Goal: Transaction & Acquisition: Obtain resource

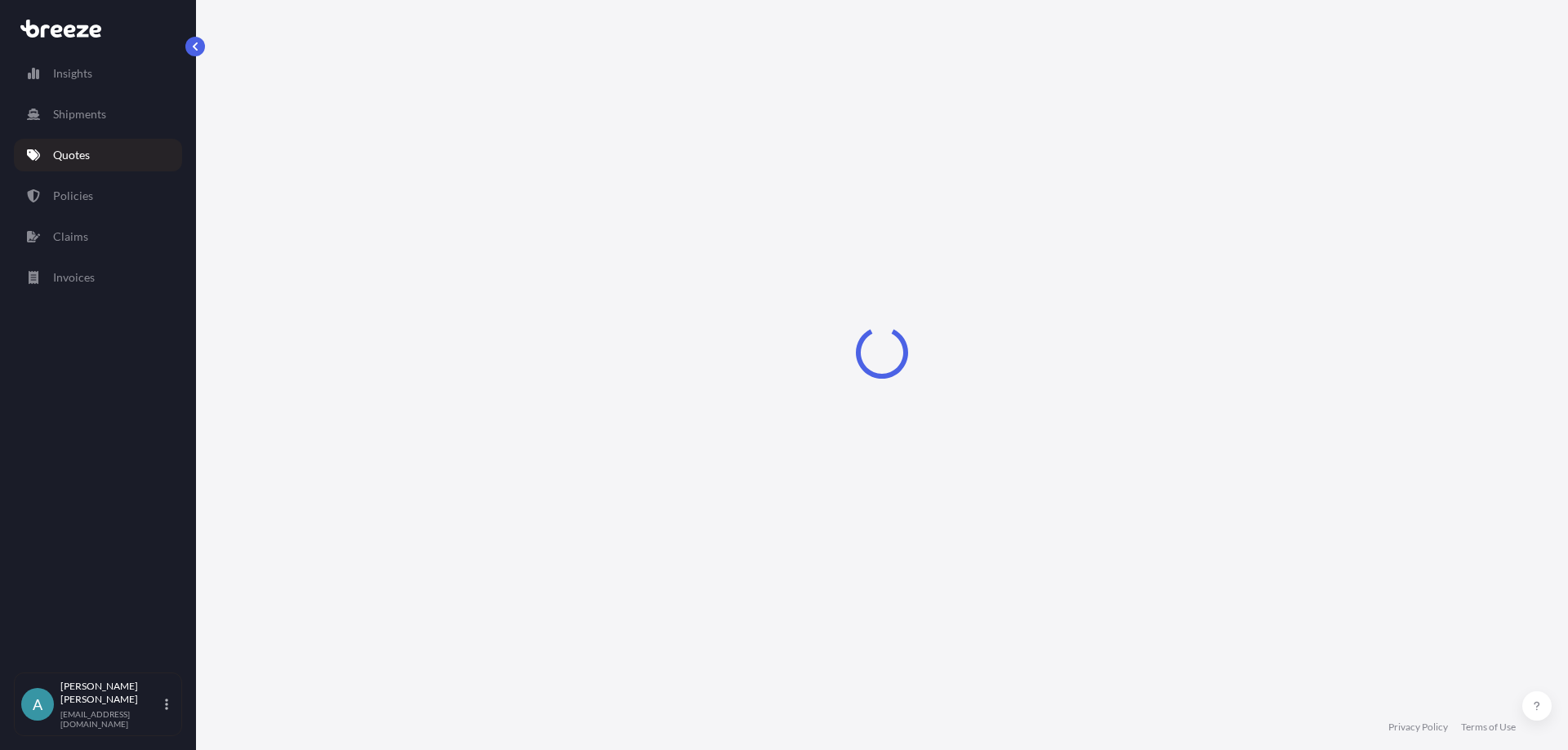
select select "Sea"
select select "1"
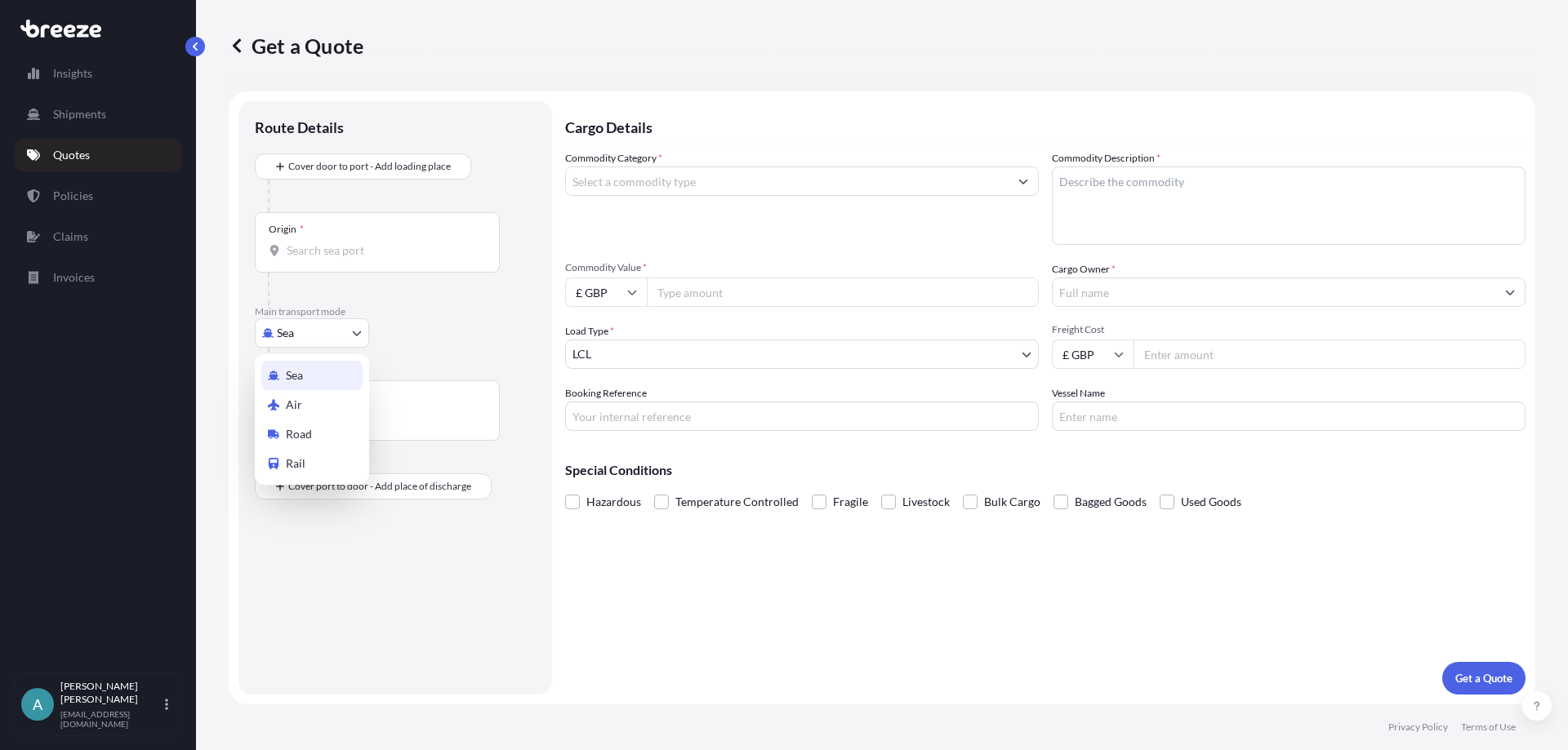
click at [285, 333] on body "Insights Shipments Quotes Policies Claims Invoices A [PERSON_NAME] [EMAIL_ADDRE…" at bounding box center [784, 375] width 1568 height 750
click at [316, 407] on div "Air" at bounding box center [312, 405] width 101 height 30
select select "Air"
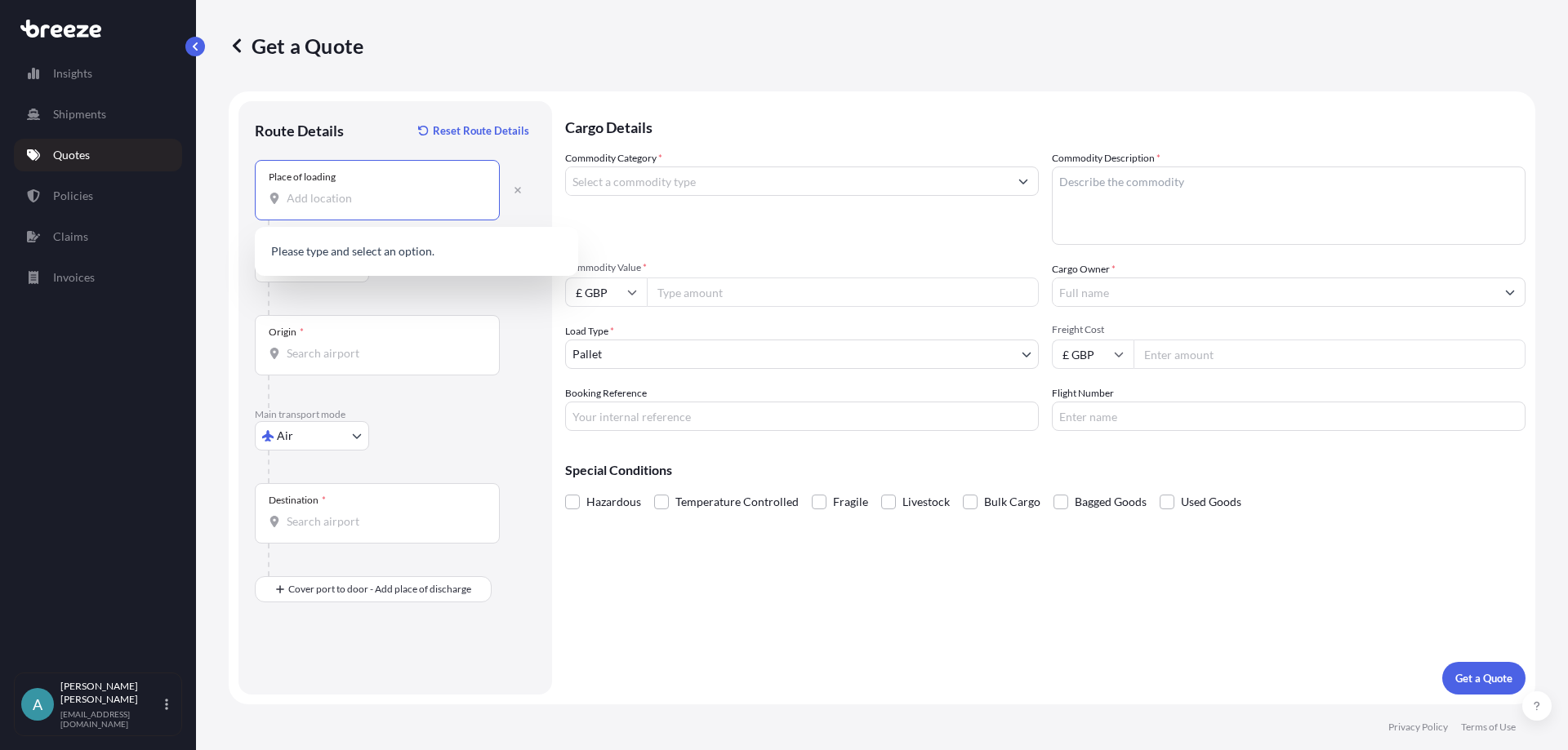
click at [343, 203] on input "Place of loading" at bounding box center [383, 198] width 193 height 16
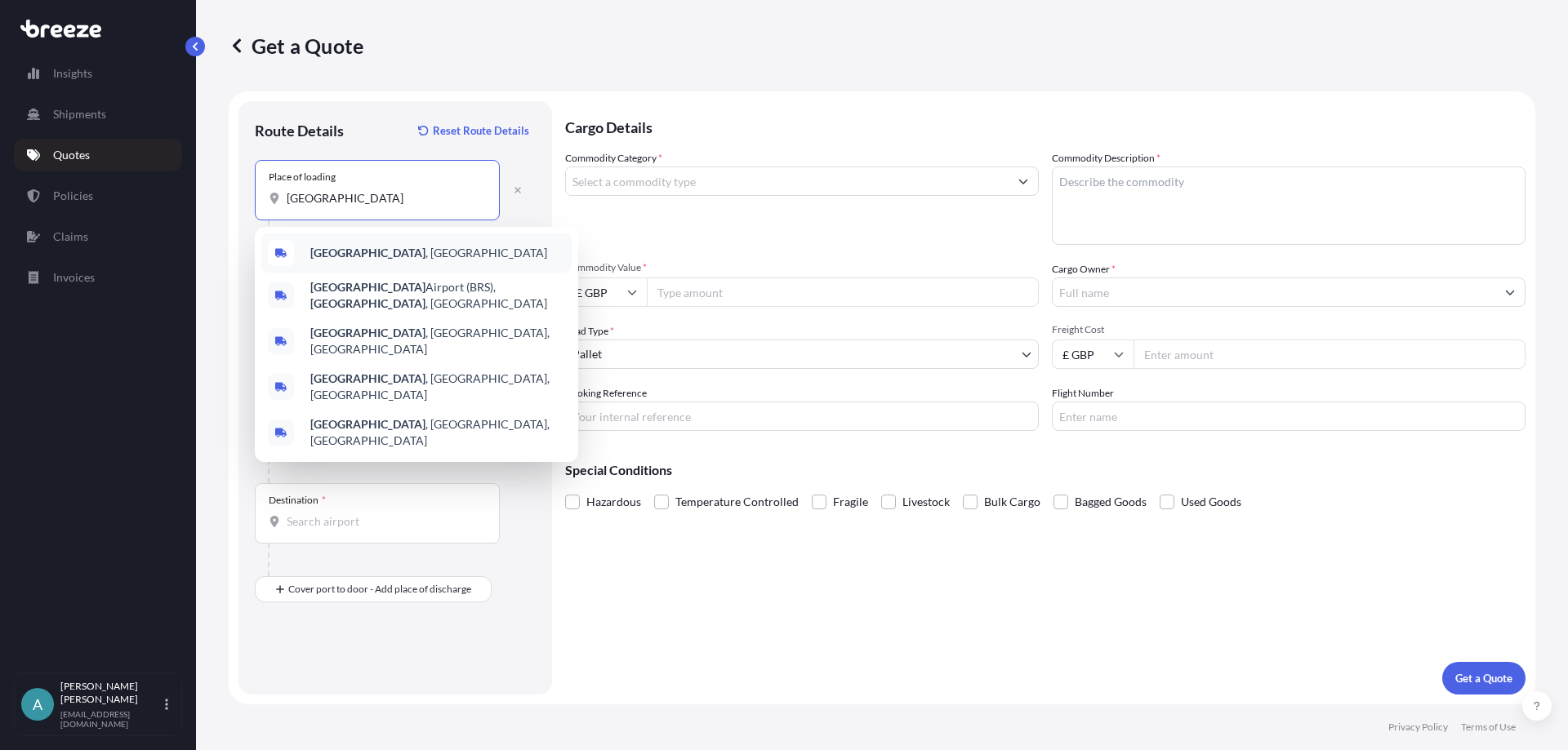
click at [325, 255] on b "[GEOGRAPHIC_DATA]" at bounding box center [368, 253] width 115 height 14
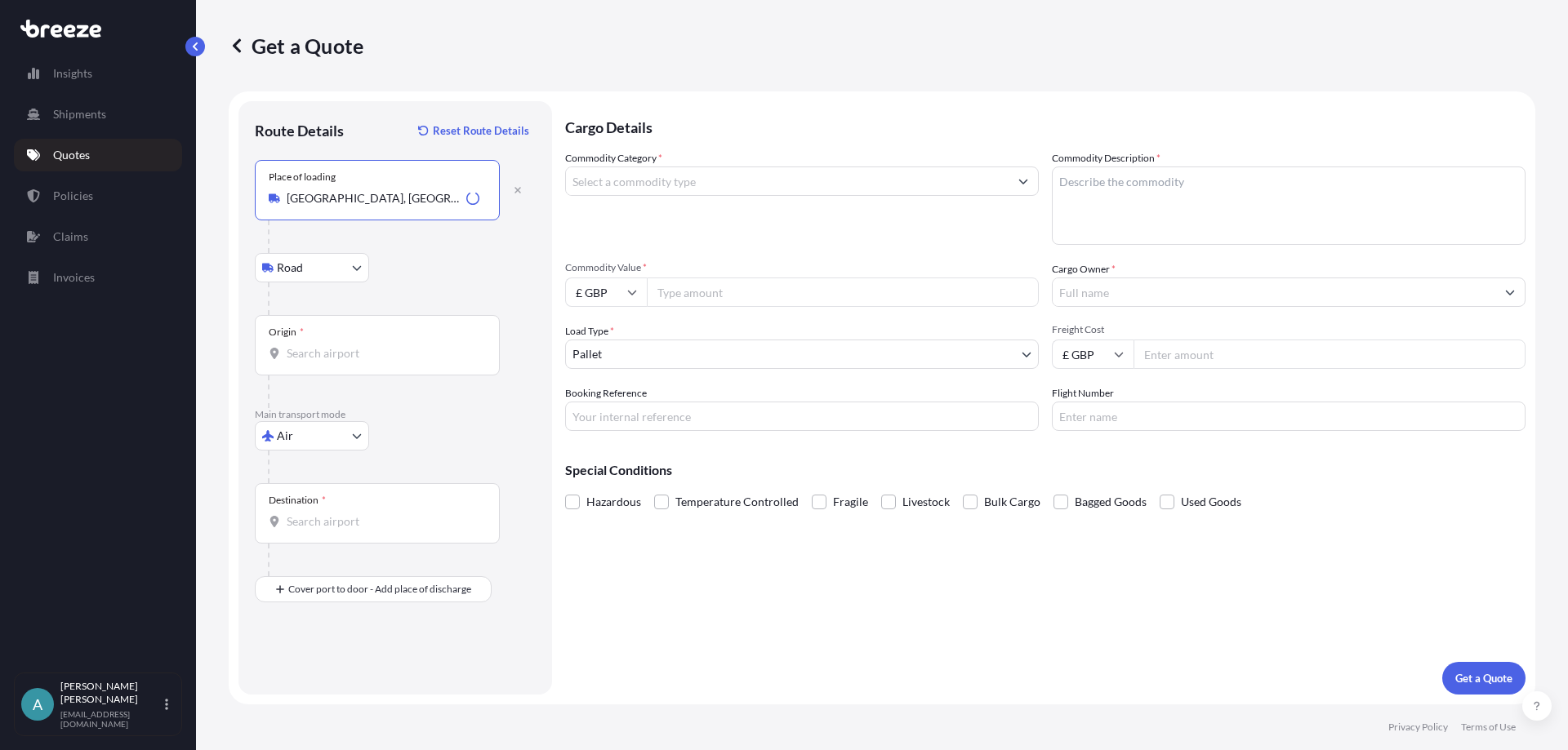
type input "[GEOGRAPHIC_DATA], [GEOGRAPHIC_DATA]"
click at [306, 362] on div "Origin *" at bounding box center [377, 344] width 245 height 60
click at [306, 361] on input "Origin *" at bounding box center [383, 353] width 193 height 16
type input "GBLHR - Heathrow Apt/[GEOGRAPHIC_DATA], [GEOGRAPHIC_DATA]"
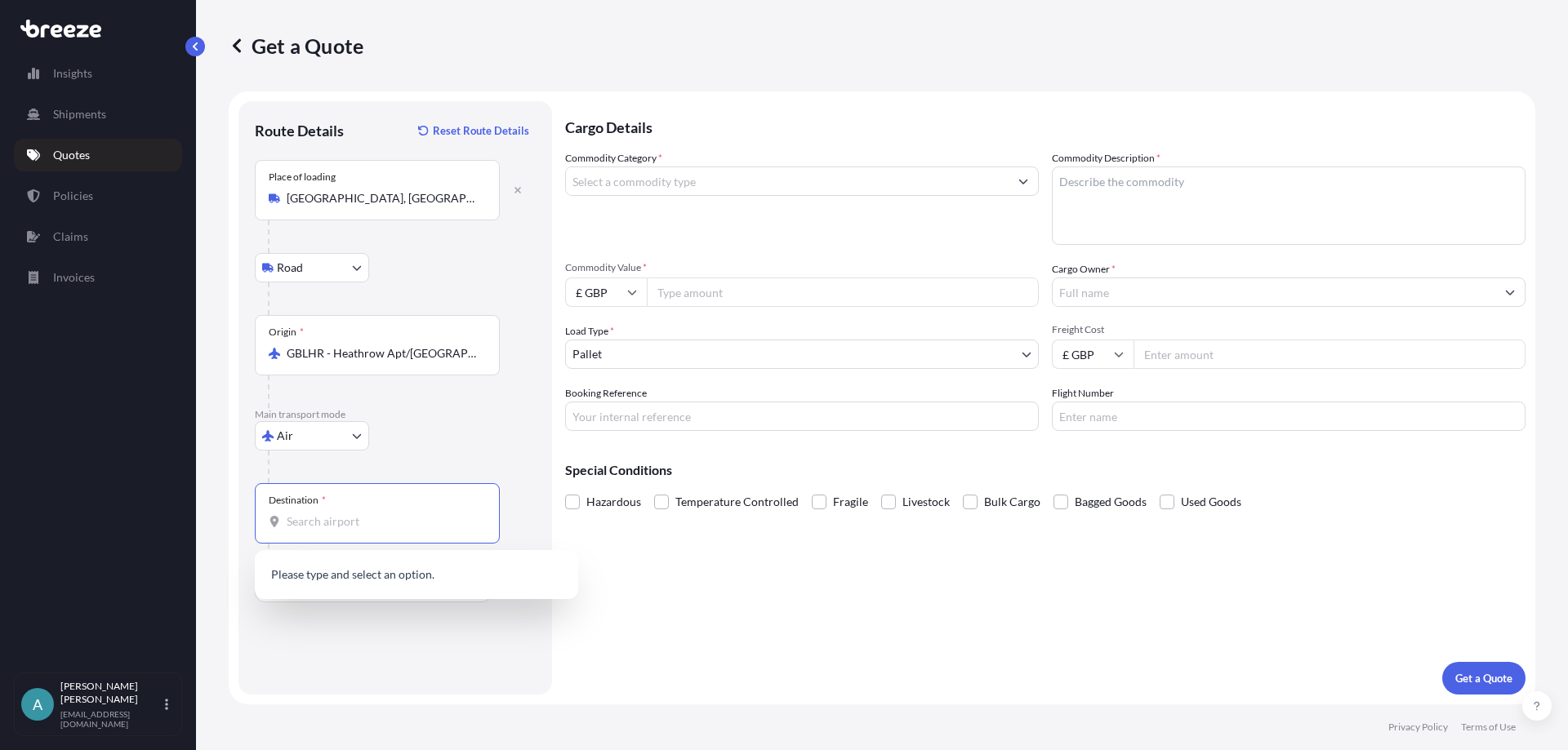
click at [312, 518] on input "Destination *" at bounding box center [383, 521] width 193 height 16
click at [404, 572] on span "BRSAI - Santa [PERSON_NAME] do Sapucai, [GEOGRAPHIC_DATA]" at bounding box center [438, 579] width 255 height 32
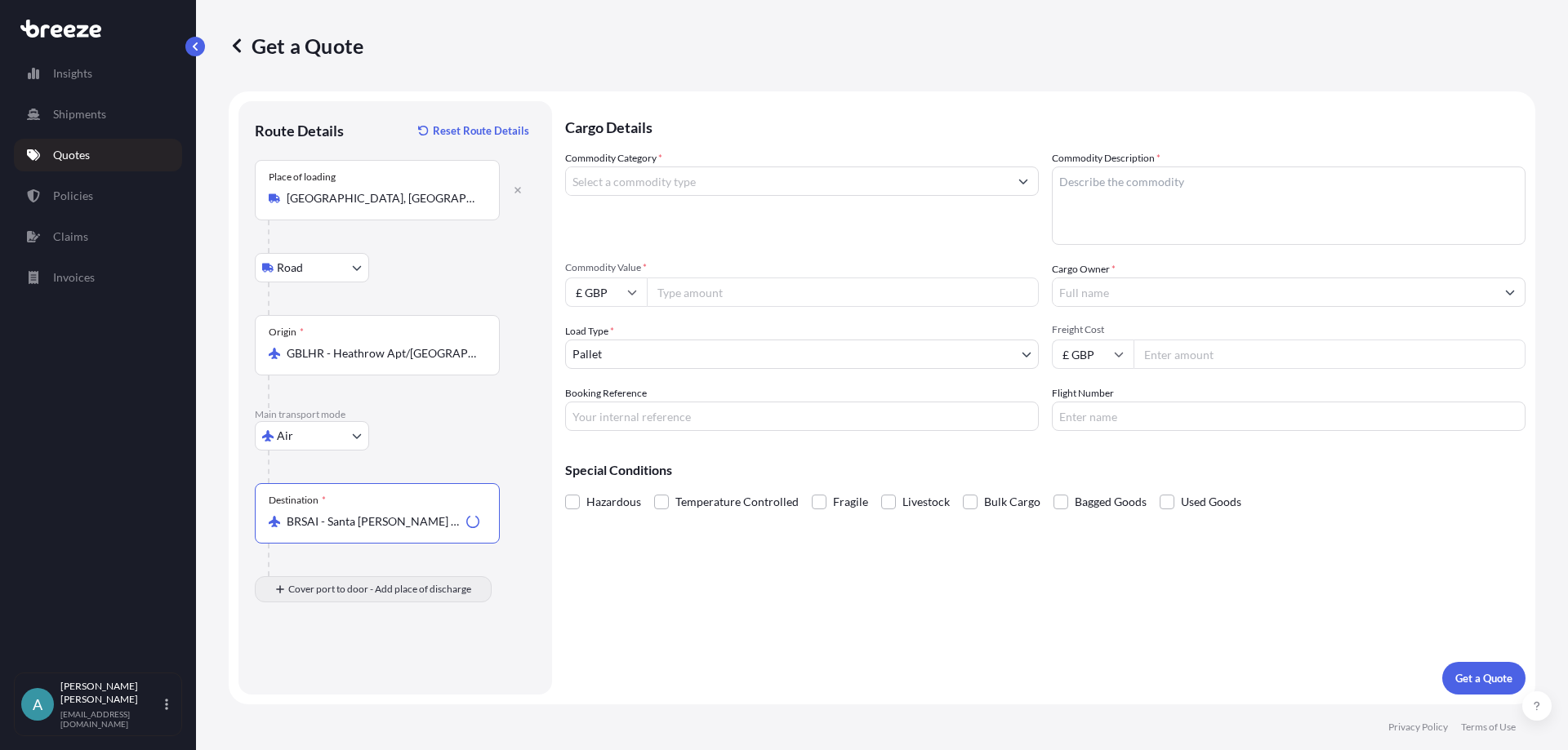
type input "BRSAI - Santa [PERSON_NAME] do Sapucai, [GEOGRAPHIC_DATA]"
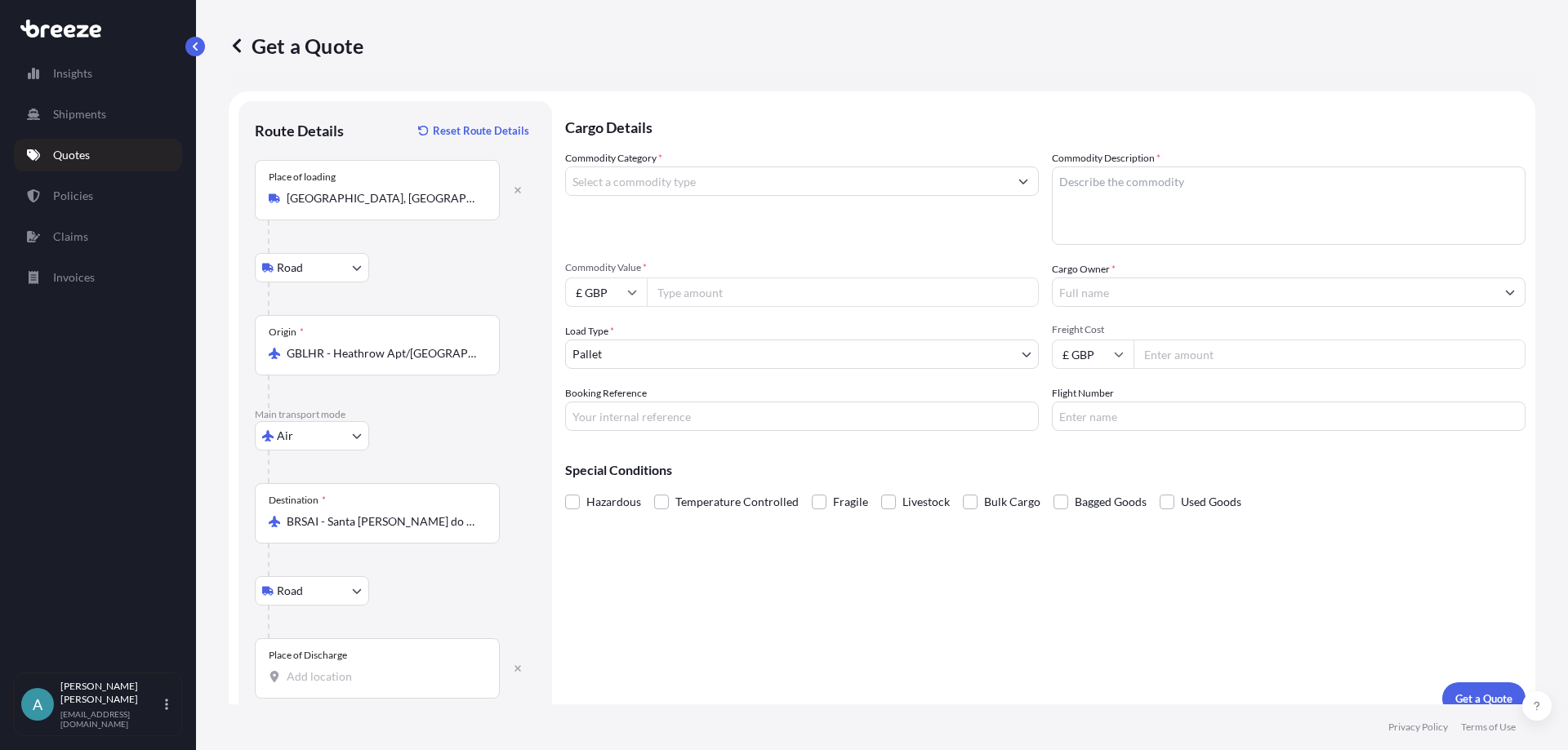
click at [312, 597] on body "10 options available. 0 options available. 7 options available. 1 option availa…" at bounding box center [784, 375] width 1568 height 750
click at [331, 664] on div "Place of Discharge" at bounding box center [377, 668] width 245 height 60
click at [331, 669] on input "Place of Discharge" at bounding box center [383, 676] width 193 height 16
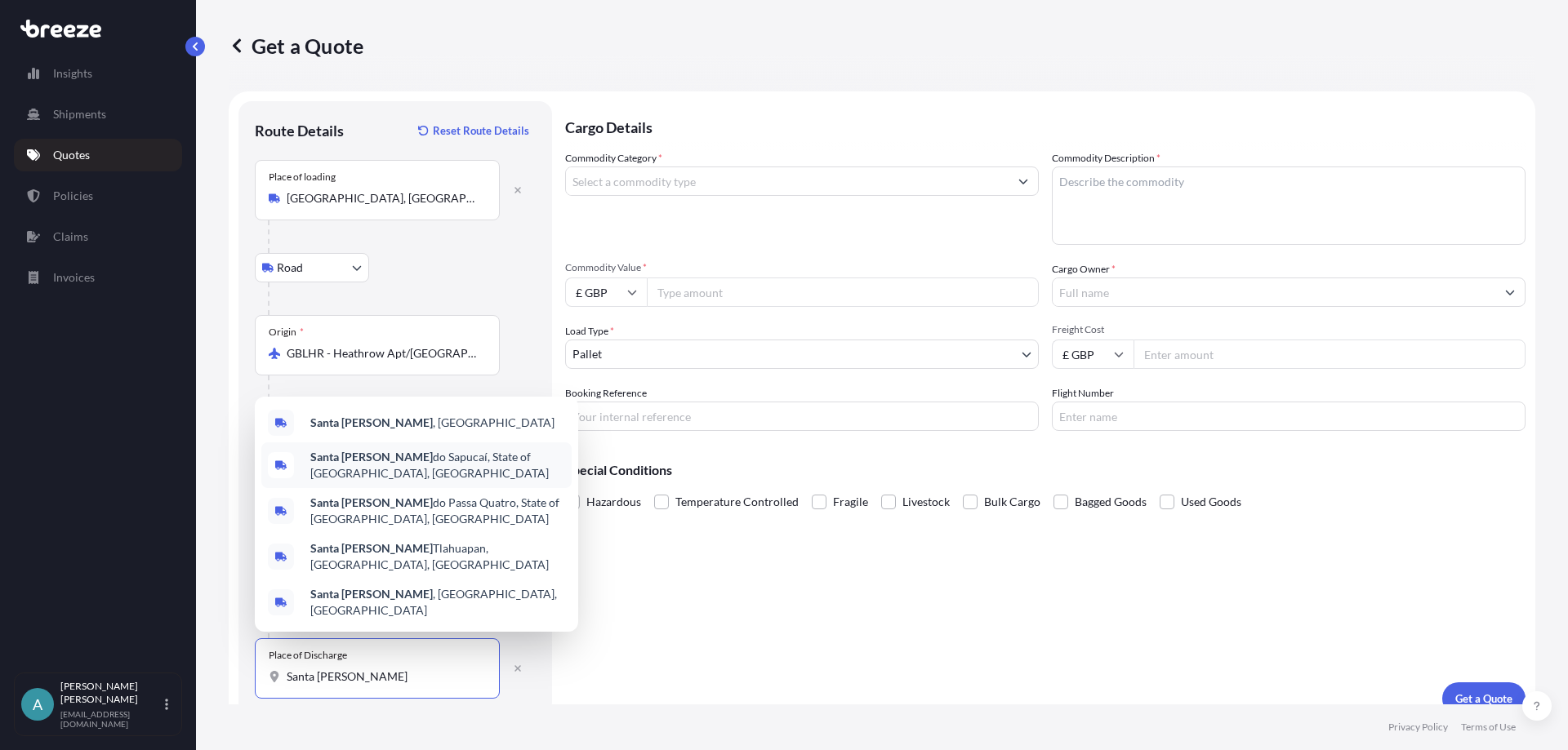
click at [391, 482] on span "Santa [PERSON_NAME] do Sapucaí, State of [GEOGRAPHIC_DATA], [GEOGRAPHIC_DATA]" at bounding box center [438, 465] width 255 height 32
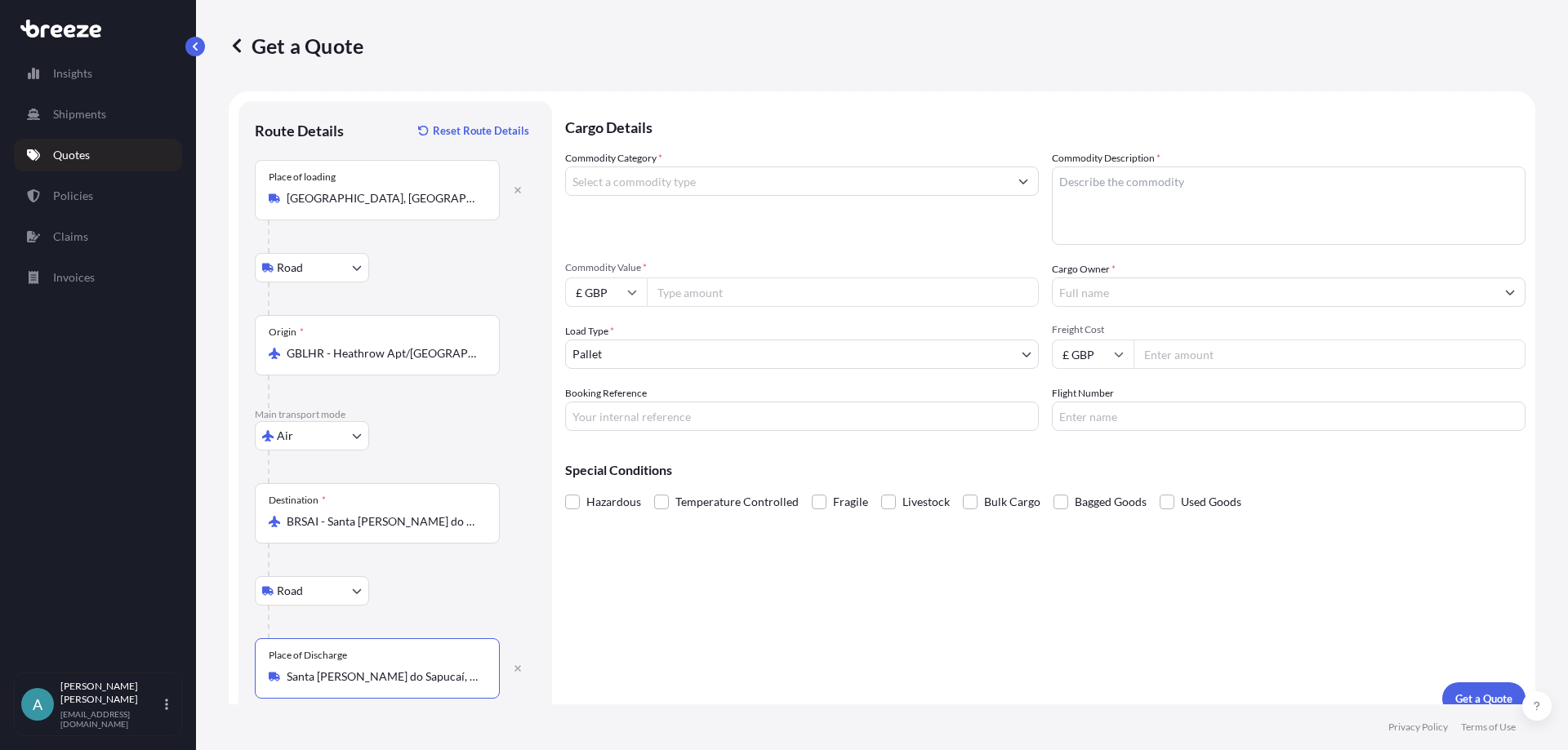
type input "Santa [PERSON_NAME] do Sapucaí, State of [GEOGRAPHIC_DATA], [GEOGRAPHIC_DATA]"
click at [1067, 635] on div "Cargo Details Commodity Category * Commodity Description * Commodity Value * £ …" at bounding box center [1045, 407] width 960 height 613
click at [837, 601] on div "Cargo Details Commodity Category * Commodity Description * Commodity Value * £ …" at bounding box center [1045, 407] width 960 height 613
click at [685, 182] on input "Commodity Category *" at bounding box center [787, 181] width 442 height 30
click at [657, 179] on input "Commodity Category *" at bounding box center [787, 181] width 442 height 30
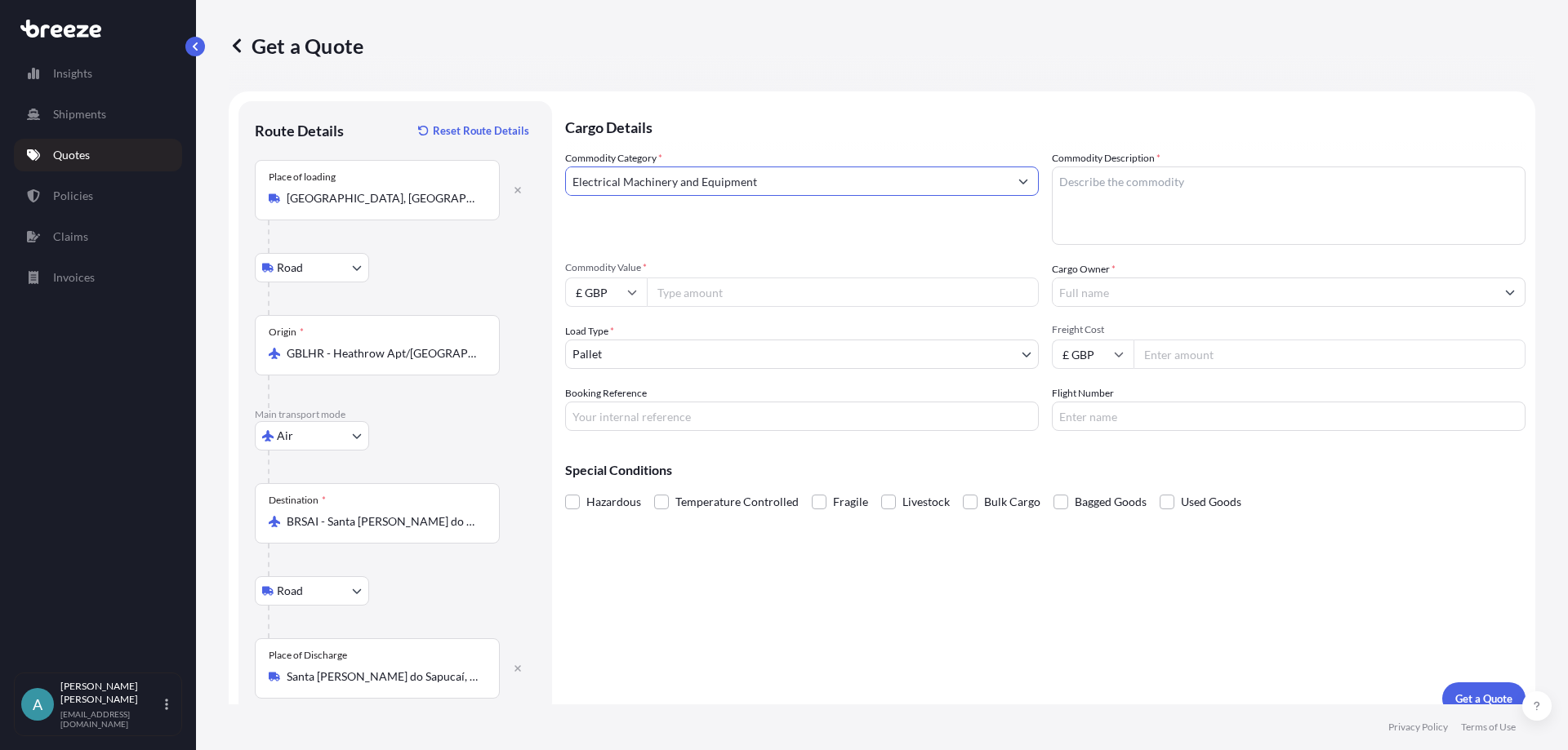
type input "Electrical Machinery and Equipment"
click at [1169, 180] on textarea "Commodity Description *" at bounding box center [1289, 205] width 474 height 78
drag, startPoint x: 1132, startPoint y: 181, endPoint x: 1172, endPoint y: 181, distance: 40.0
click at [1132, 181] on textarea "Commodity Description *" at bounding box center [1289, 205] width 474 height 78
paste textarea "WAND HDC including accessories"
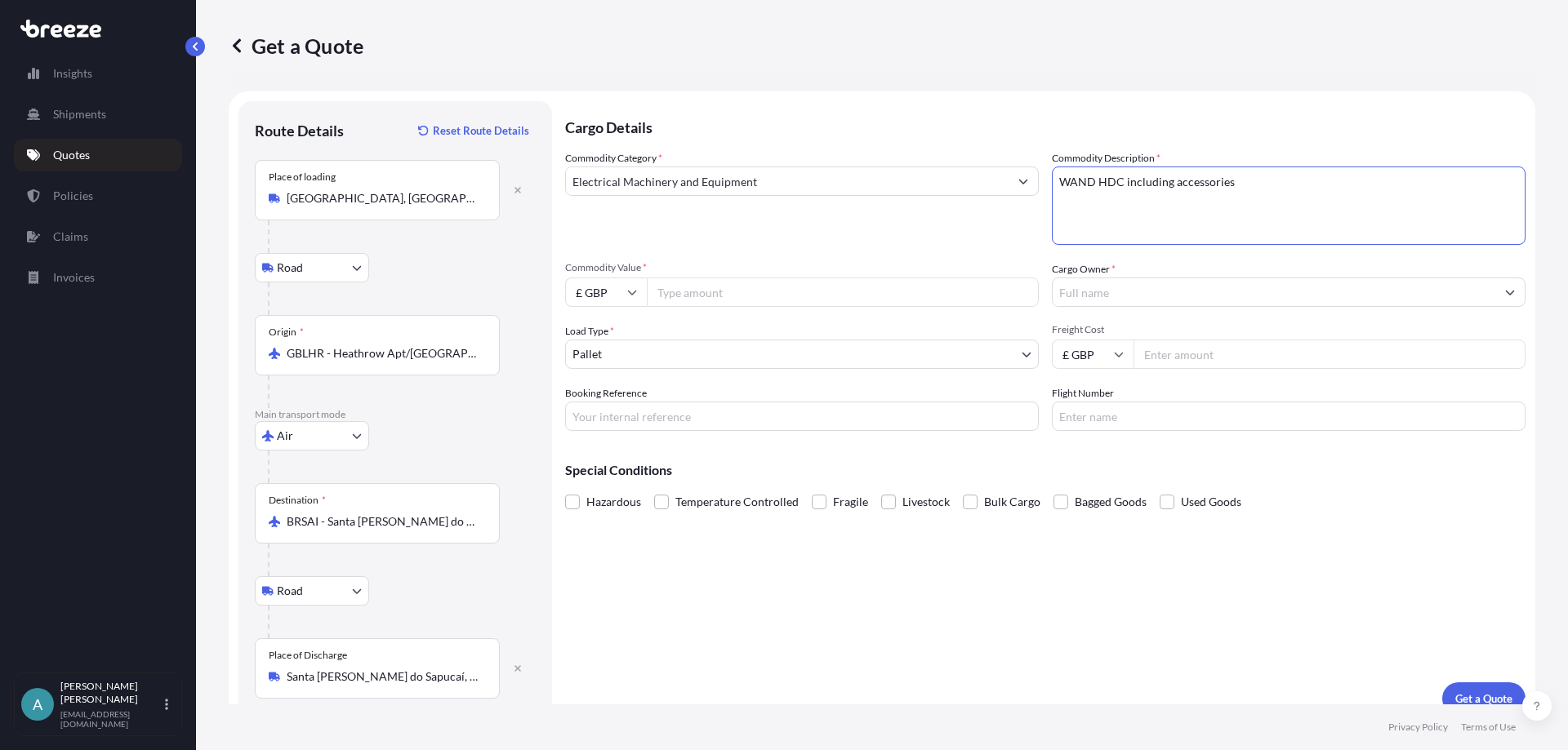
drag, startPoint x: 1245, startPoint y: 181, endPoint x: 1120, endPoint y: 191, distance: 125.4
click at [1120, 191] on textarea "WAND HDC including accessories" at bounding box center [1289, 205] width 474 height 78
click at [1144, 198] on textarea "WAND HDC monitoring equipment" at bounding box center [1289, 205] width 474 height 78
type textarea "WAND HDC monitoring equipment"
click at [677, 294] on input "Commodity Value *" at bounding box center [843, 292] width 392 height 30
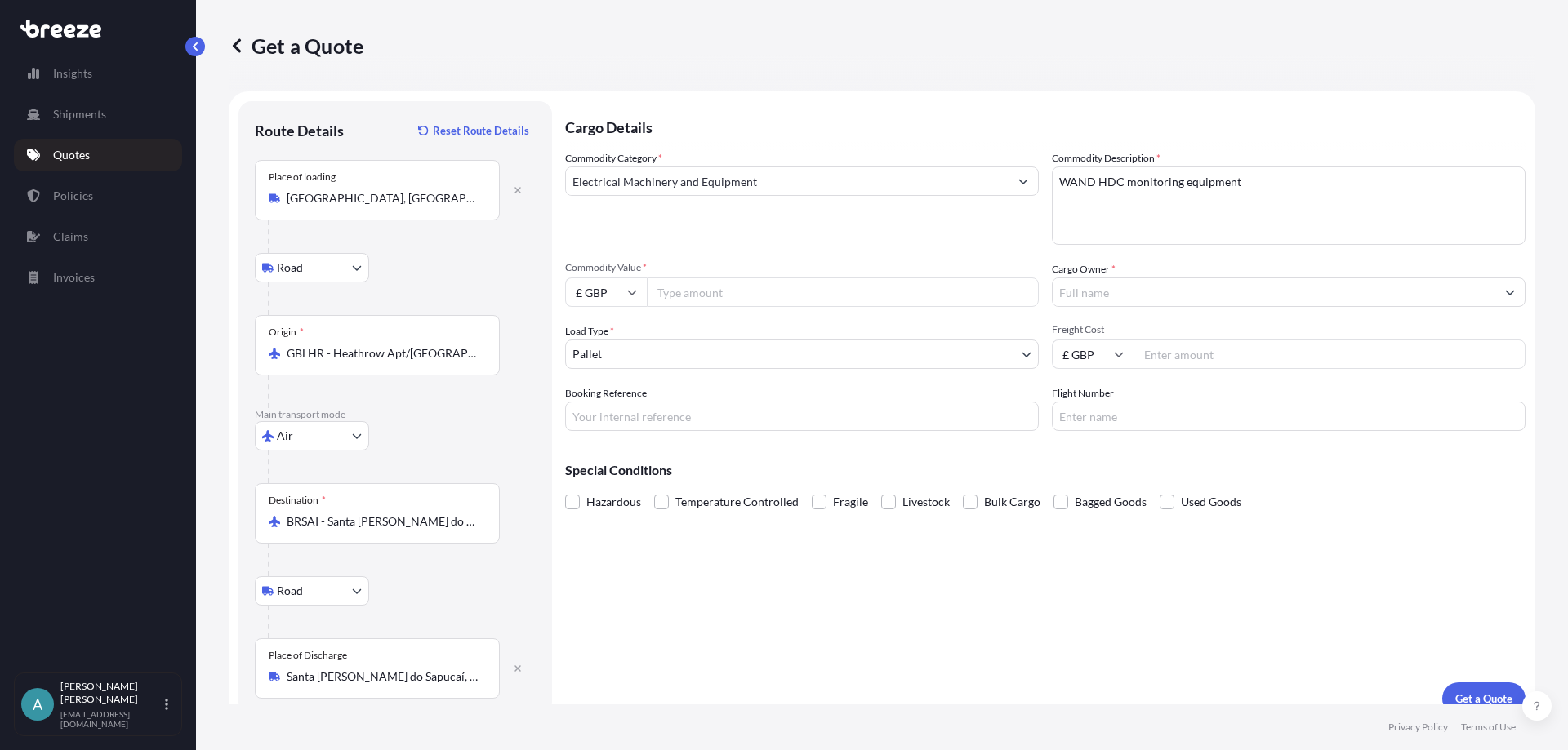
click at [705, 299] on input "Commodity Value *" at bounding box center [843, 292] width 392 height 30
type input "5115.00"
click at [667, 360] on body "Insights Shipments Quotes Policies Claims Invoices A [PERSON_NAME] [EMAIL_ADDRE…" at bounding box center [784, 375] width 1568 height 750
click at [750, 355] on body "Insights Shipments Quotes Policies Claims Invoices A [PERSON_NAME] [EMAIL_ADDRE…" at bounding box center [784, 375] width 1568 height 750
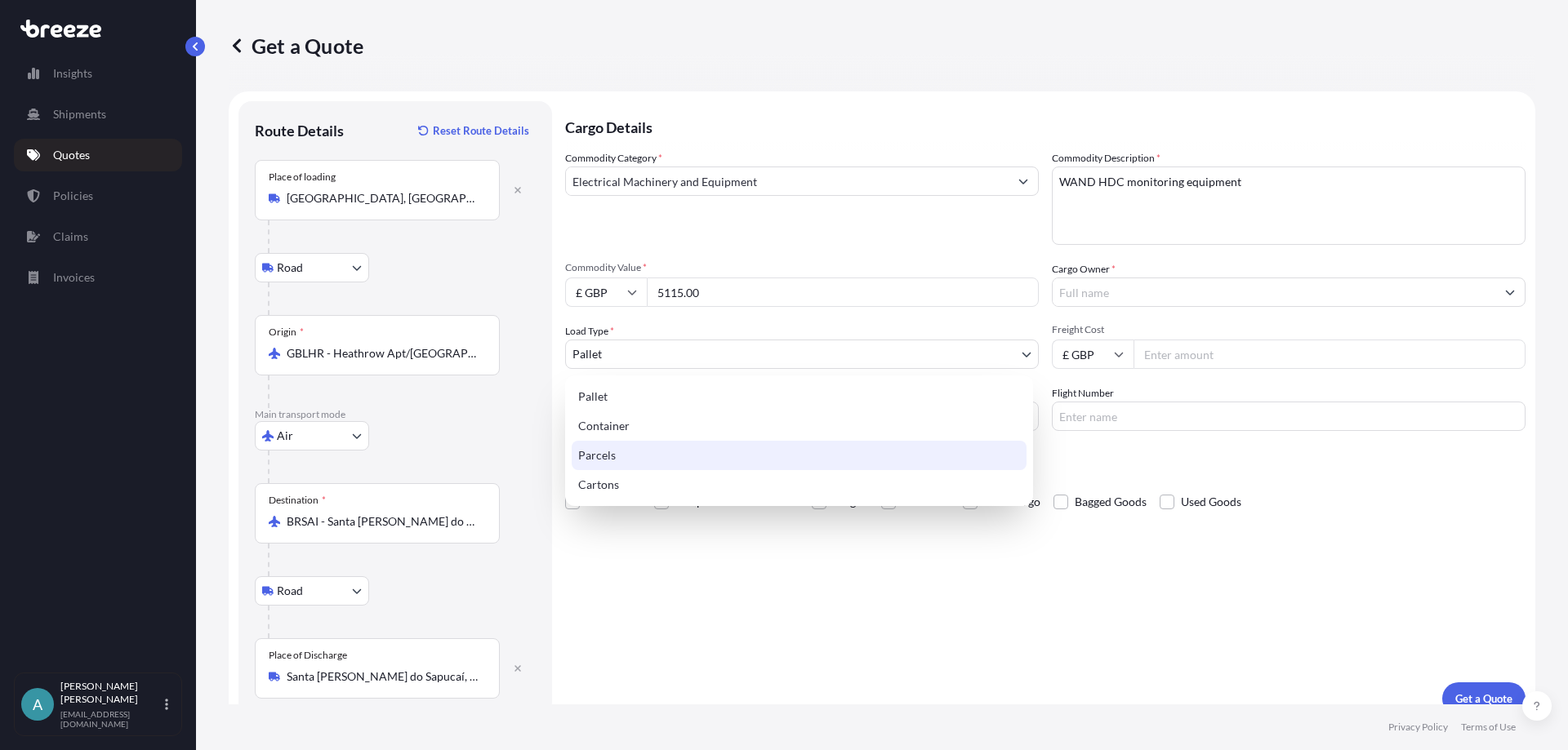
click at [698, 462] on div "Parcels" at bounding box center [799, 455] width 455 height 30
select select "3"
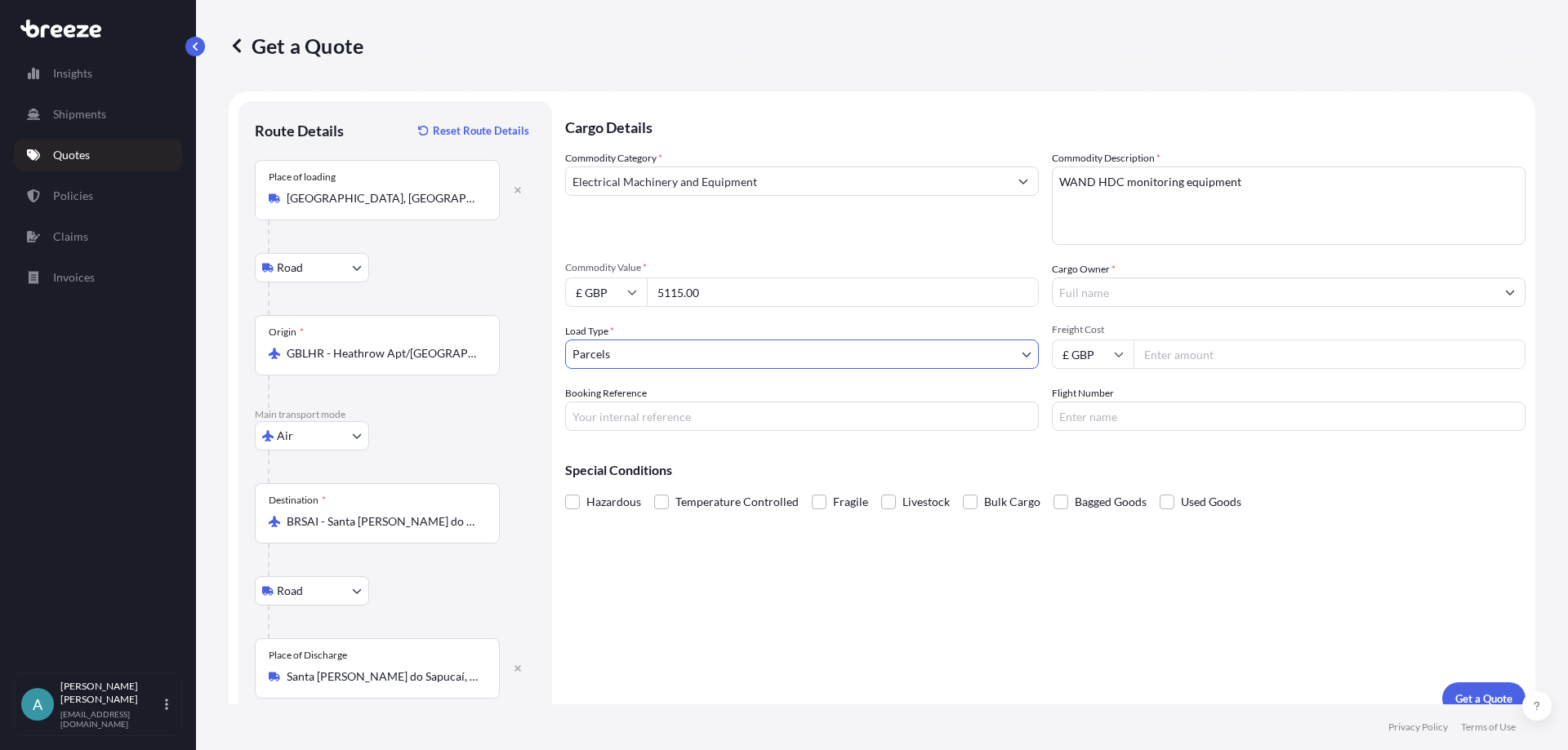
click at [1075, 288] on input "Cargo Owner *" at bounding box center [1273, 292] width 442 height 30
drag, startPoint x: 1098, startPoint y: 289, endPoint x: 996, endPoint y: 294, distance: 102.1
click at [996, 294] on div "Commodity Category * Electrical Machinery and Equipment Commodity Description *…" at bounding box center [1045, 290] width 960 height 281
paste input "Inductosense Ltd"
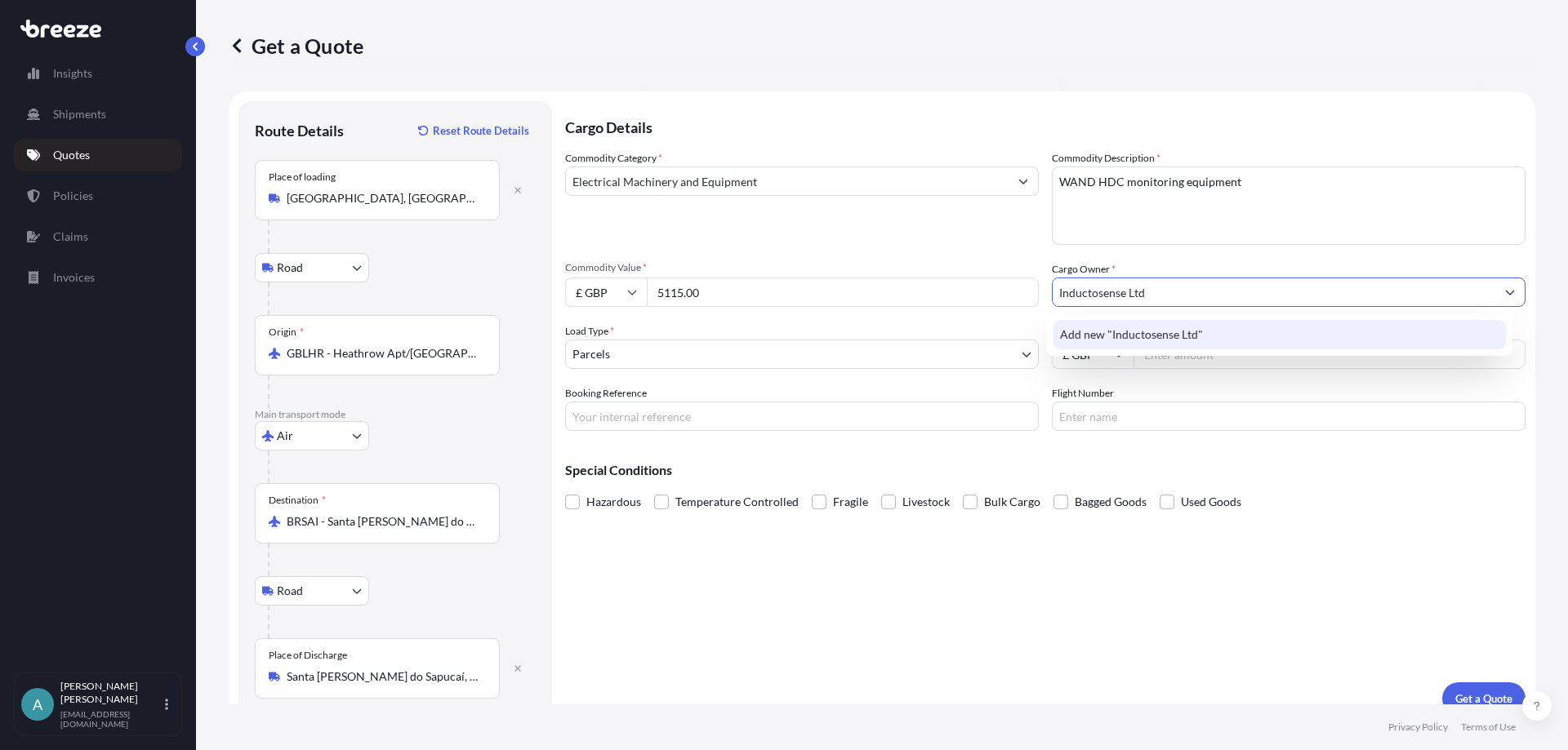
click at [1143, 331] on span "Add new "Inductosense Ltd"" at bounding box center [1132, 334] width 143 height 16
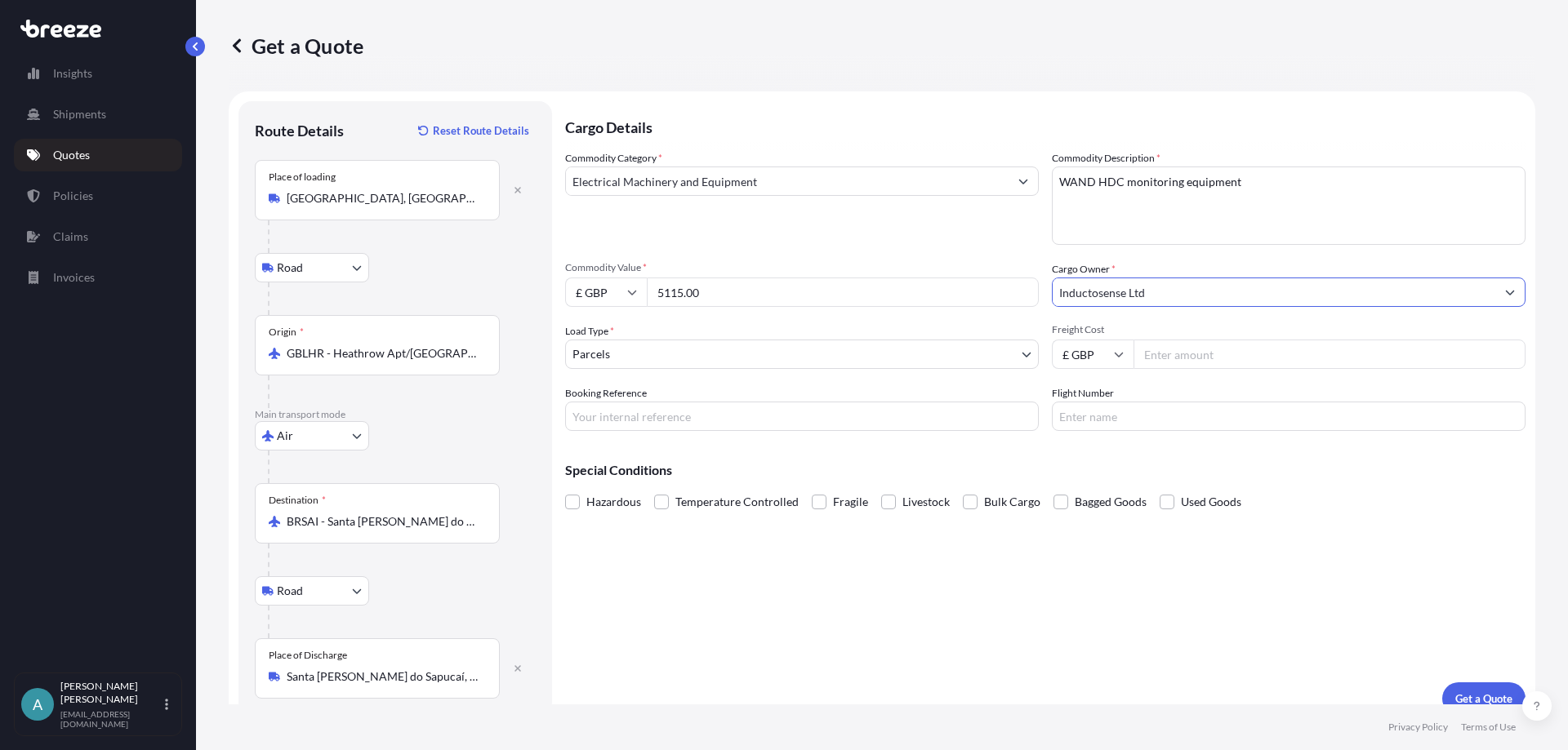
type input "Inductosense Ltd"
click at [1194, 352] on input "Freight Cost" at bounding box center [1329, 354] width 392 height 30
click at [1165, 350] on input "Freight Cost" at bounding box center [1329, 354] width 392 height 30
type input "360.18"
click at [672, 423] on input "Booking Reference" at bounding box center [802, 416] width 474 height 30
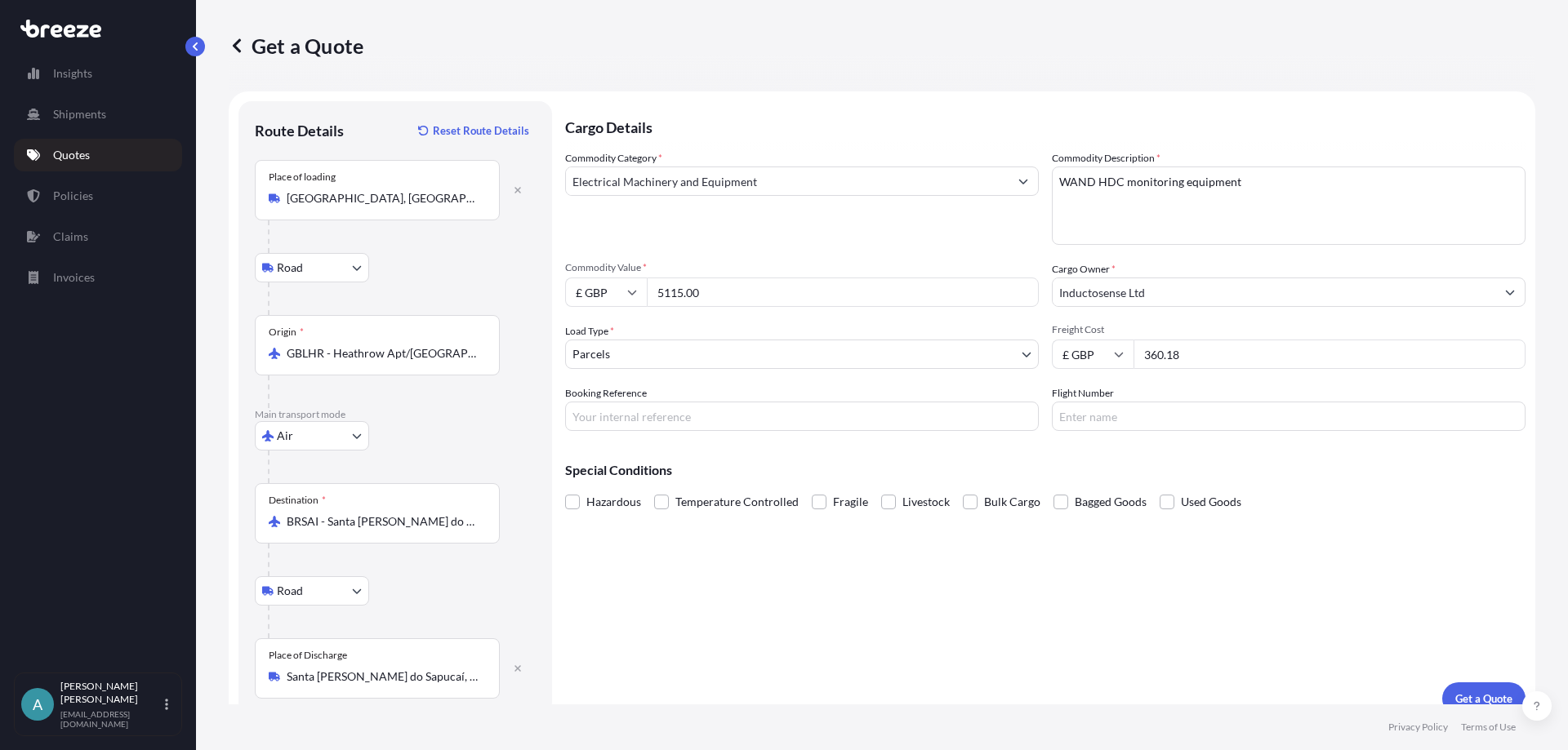
drag, startPoint x: 618, startPoint y: 410, endPoint x: 639, endPoint y: 408, distance: 21.1
click at [618, 410] on input "Booking Reference" at bounding box center [802, 416] width 474 height 30
paste input "BRI250000666"
type input "BRI250000666"
click at [877, 561] on div "Cargo Details Commodity Category * Electrical Machinery and Equipment Commodity…" at bounding box center [1045, 407] width 960 height 613
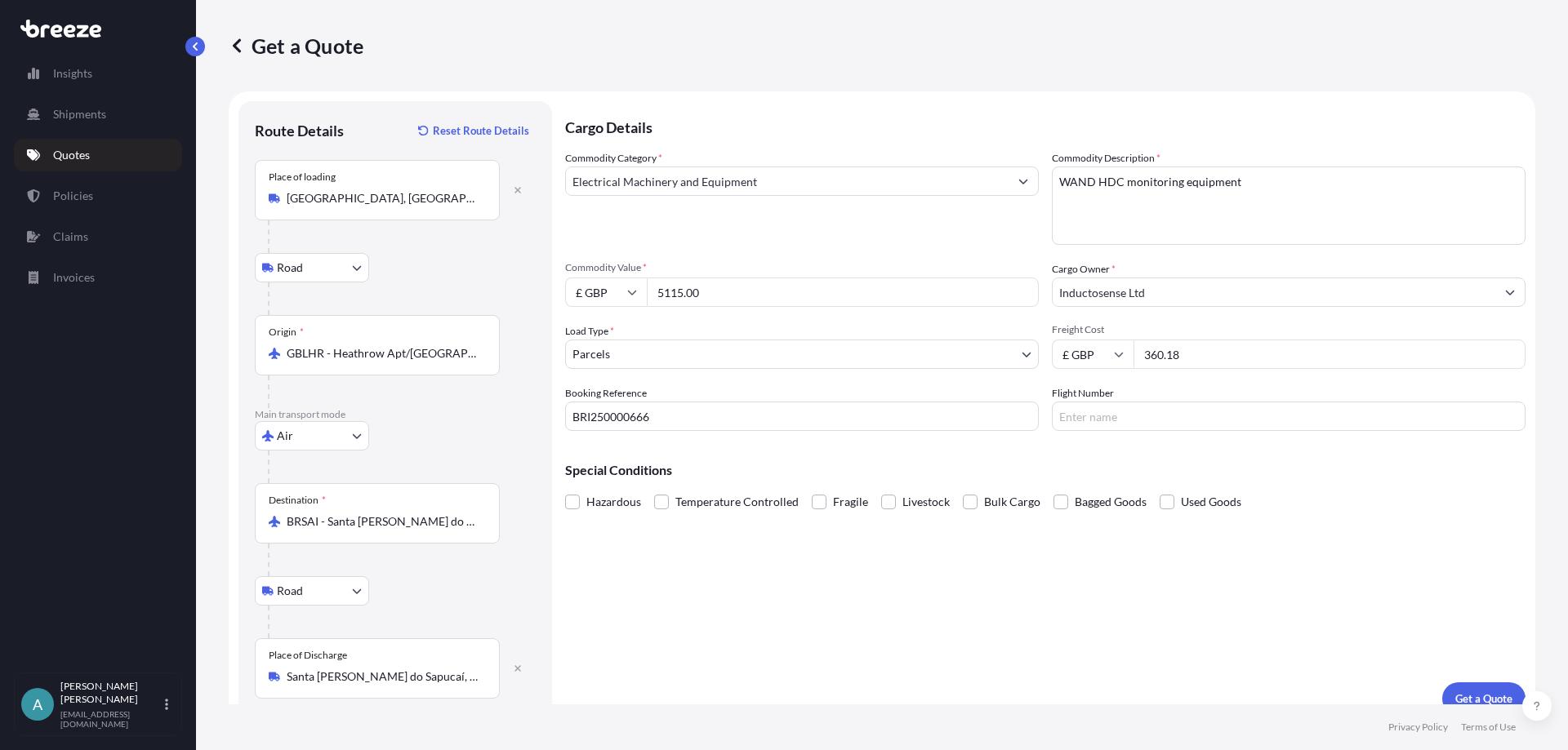
click at [1108, 423] on input "Flight Number" at bounding box center [1289, 416] width 474 height 30
click at [1095, 419] on input "Flight Number" at bounding box center [1289, 416] width 474 height 30
paste input "884959857469"
type input "884959857469"
drag, startPoint x: 855, startPoint y: 573, endPoint x: 689, endPoint y: 575, distance: 166.0
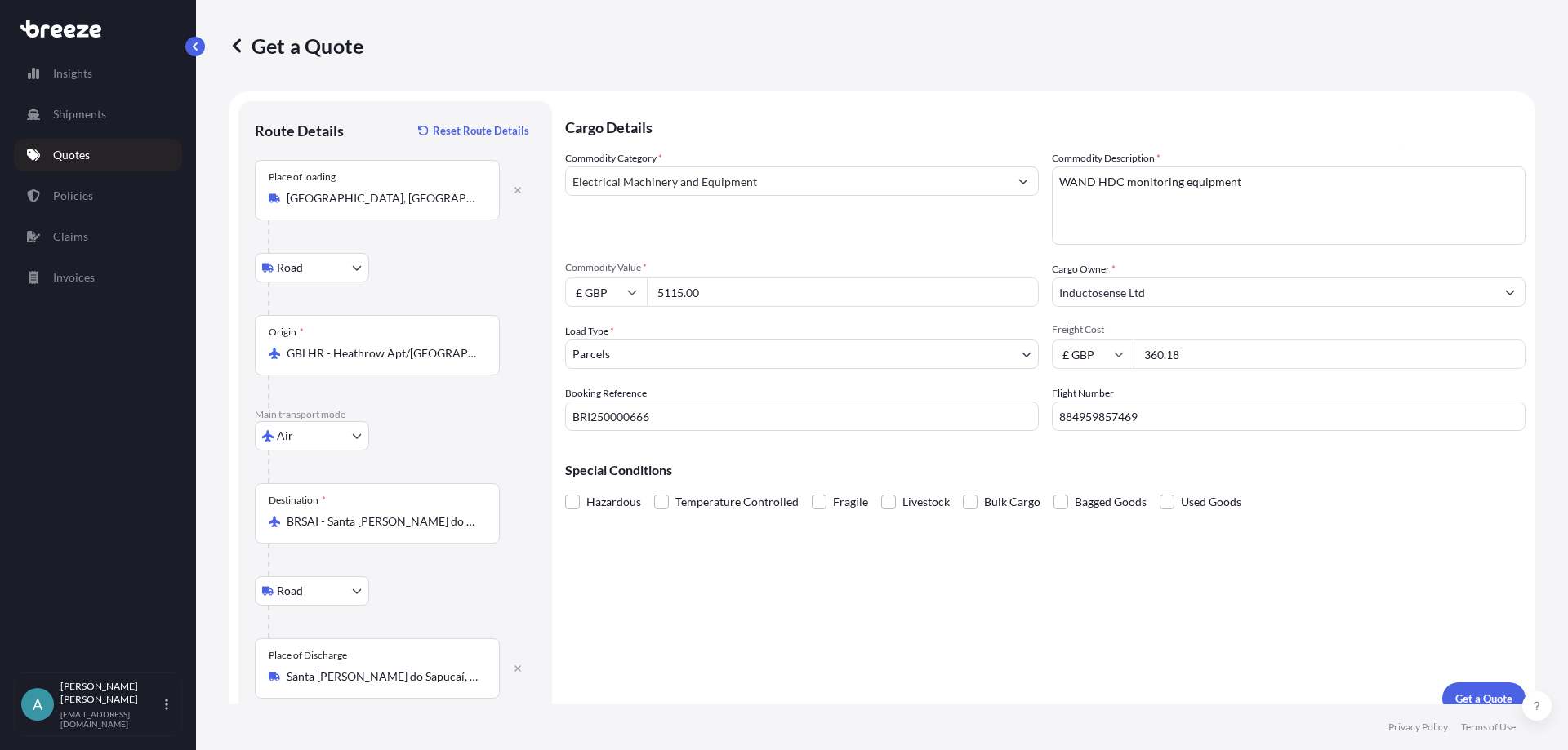
click at [839, 576] on div "Cargo Details Commodity Category * Electrical Machinery and Equipment Commodity…" at bounding box center [1045, 407] width 960 height 613
click at [577, 504] on span at bounding box center [572, 501] width 14 height 14
click at [565, 490] on input "Hazardous" at bounding box center [565, 490] width 0 height 0
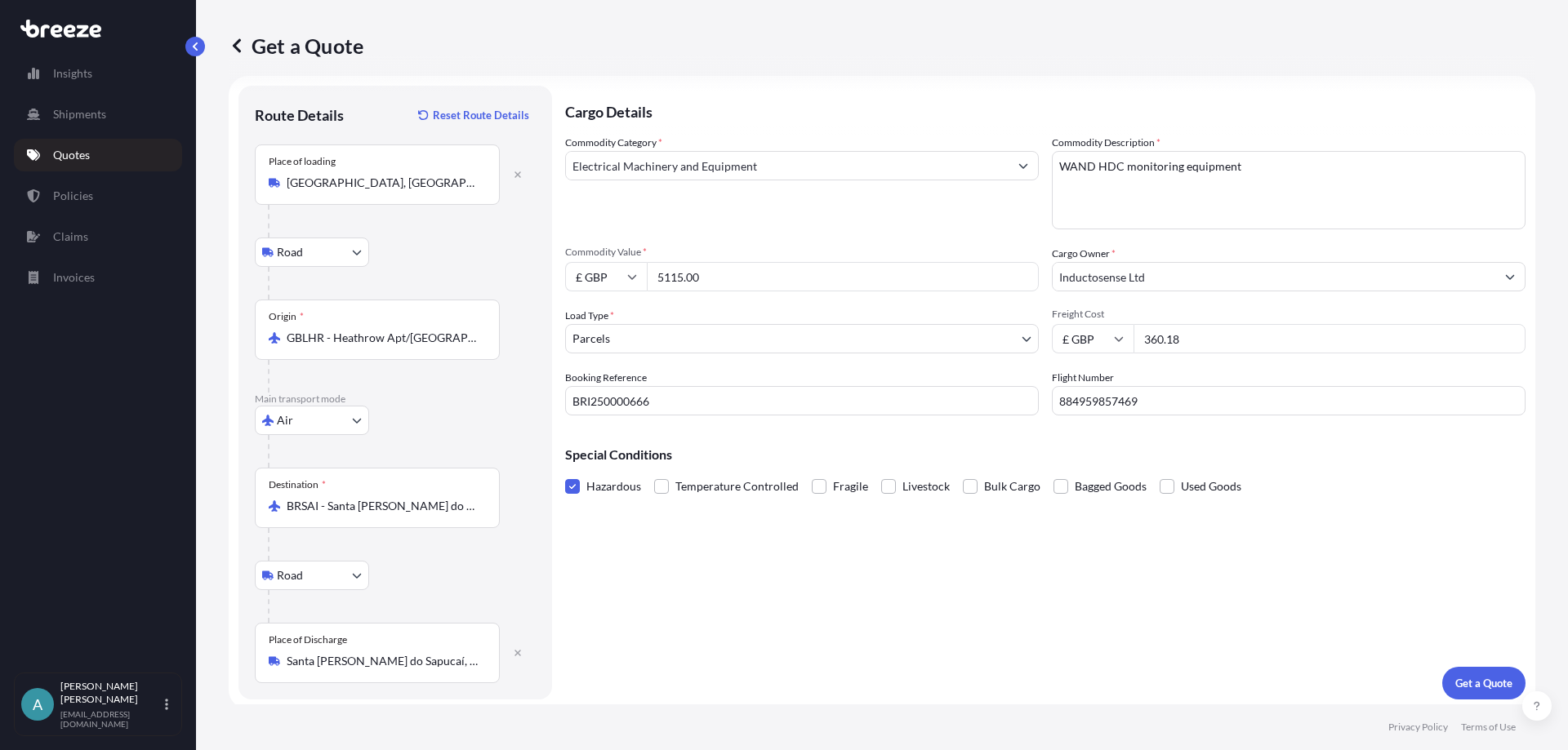
scroll to position [20, 0]
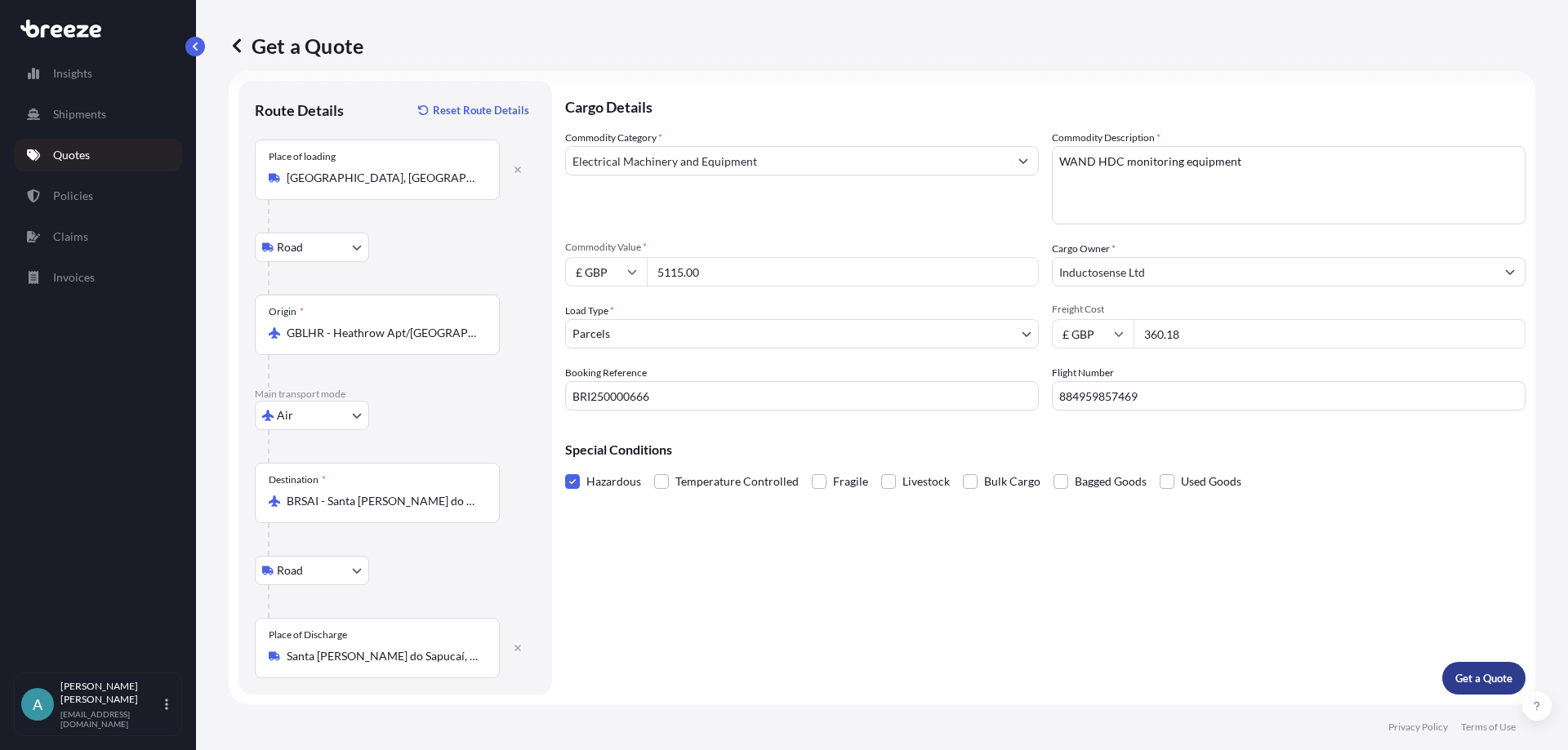
click at [1491, 681] on p "Get a Quote" at bounding box center [1483, 678] width 57 height 16
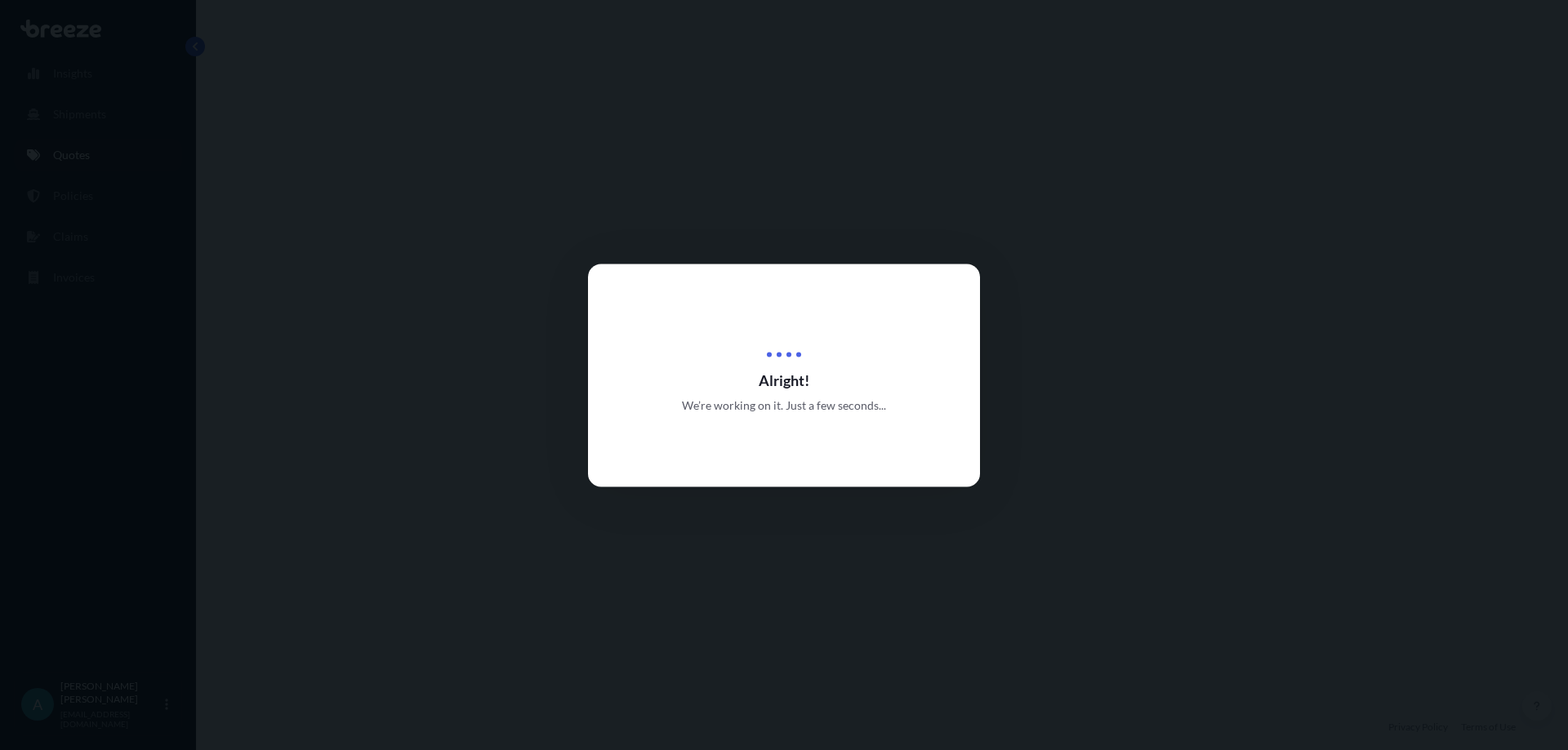
select select "Road"
select select "Air"
select select "Road"
select select "3"
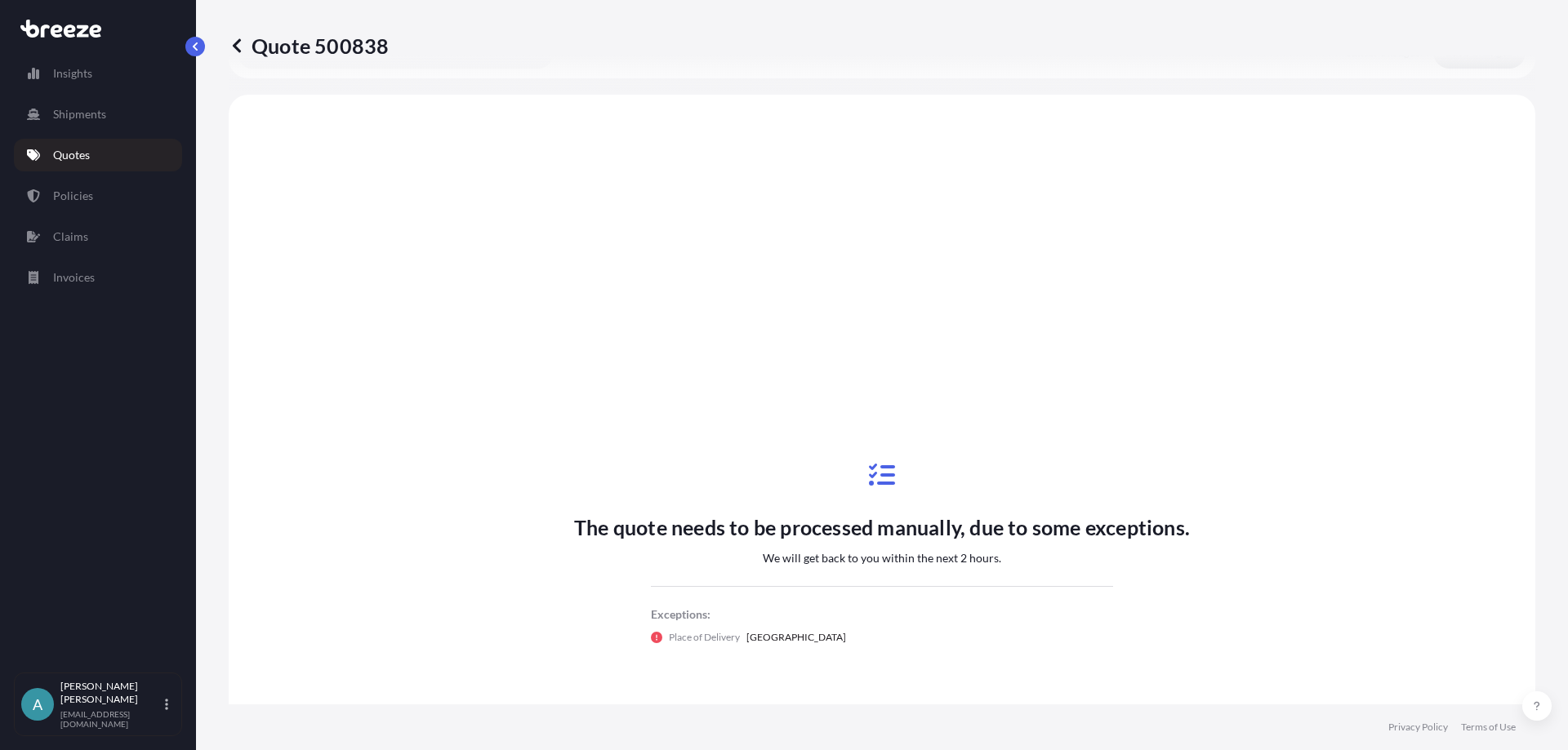
scroll to position [653, 0]
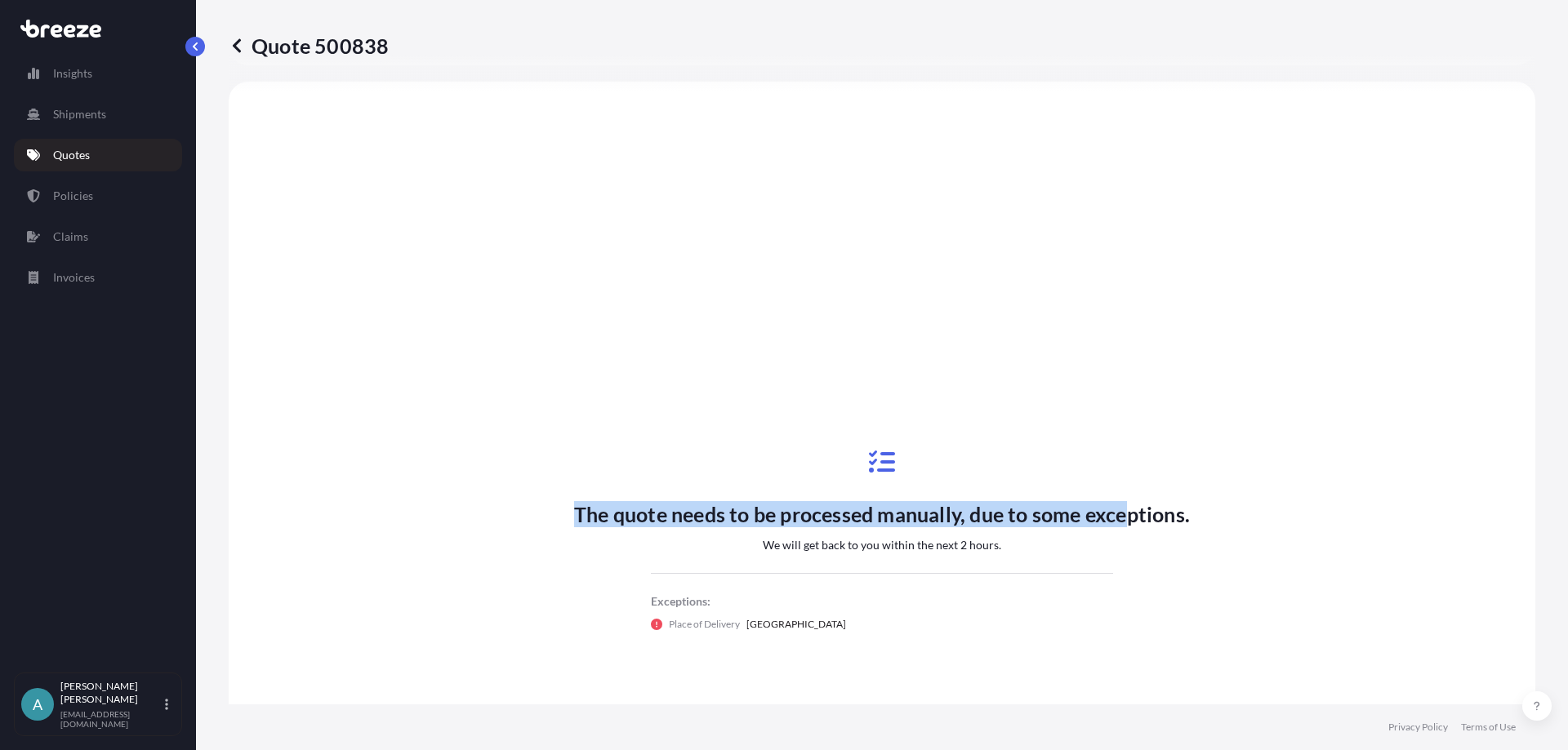
drag, startPoint x: 357, startPoint y: 142, endPoint x: 1126, endPoint y: 531, distance: 861.8
click at [1122, 531] on div "The quote needs to be processed manually, due to some exceptions. We will get b…" at bounding box center [881, 540] width 1261 height 871
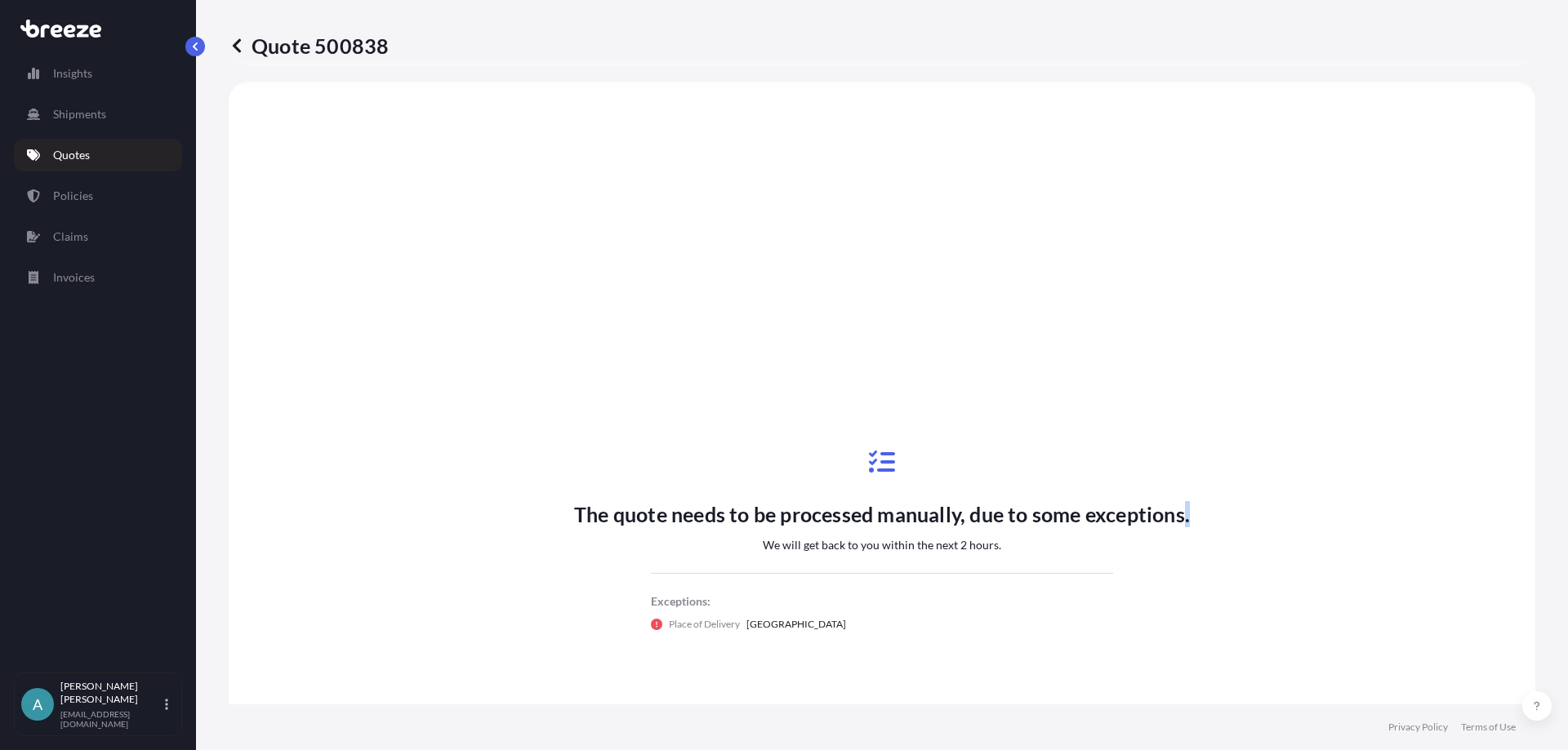
click at [1187, 560] on div "The quote needs to be processed manually, due to some exceptions. We will get b…" at bounding box center [881, 540] width 1261 height 871
